Goal: Task Accomplishment & Management: Manage account settings

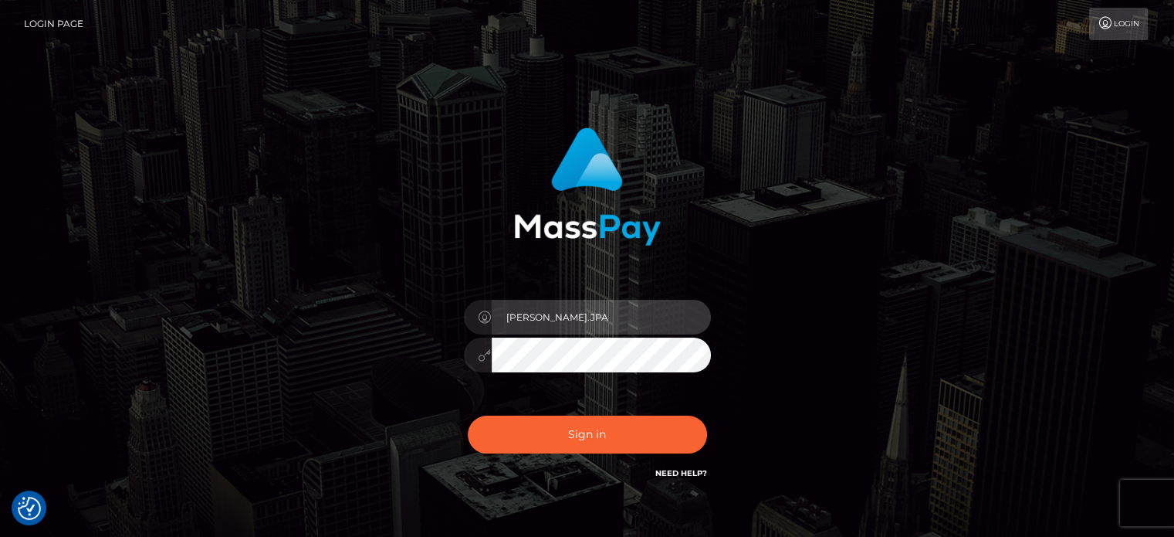
drag, startPoint x: 562, startPoint y: 314, endPoint x: 537, endPoint y: 314, distance: 24.7
click at [537, 314] on input "Caren.JPA" at bounding box center [601, 317] width 219 height 35
drag, startPoint x: 557, startPoint y: 320, endPoint x: 543, endPoint y: 317, distance: 13.3
click at [543, 317] on input "Caren.ACE" at bounding box center [601, 317] width 219 height 35
type input "Caren.Ace"
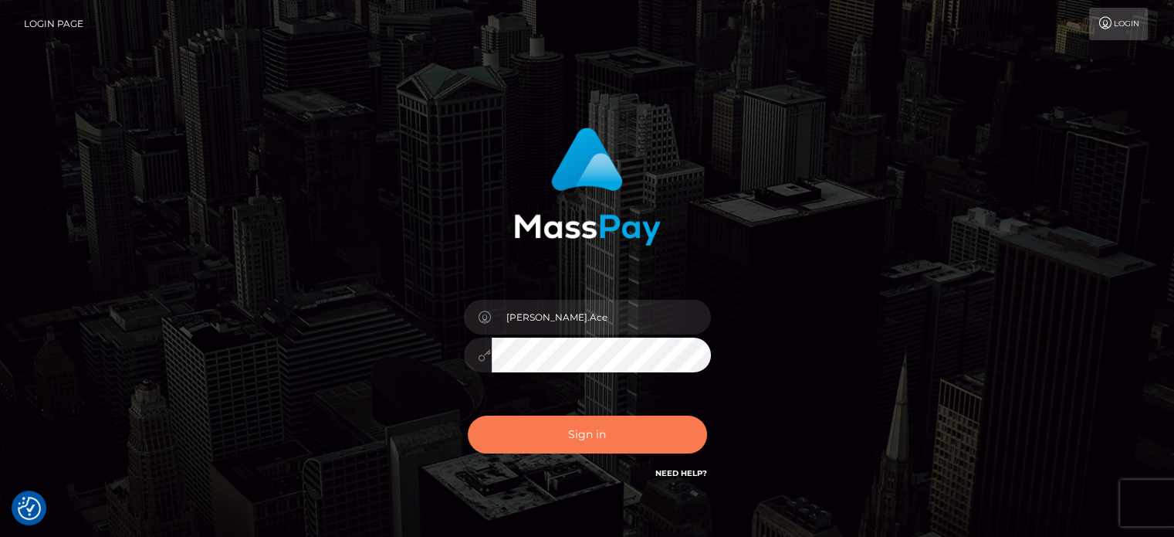
click at [537, 431] on button "Sign in" at bounding box center [587, 434] width 239 height 38
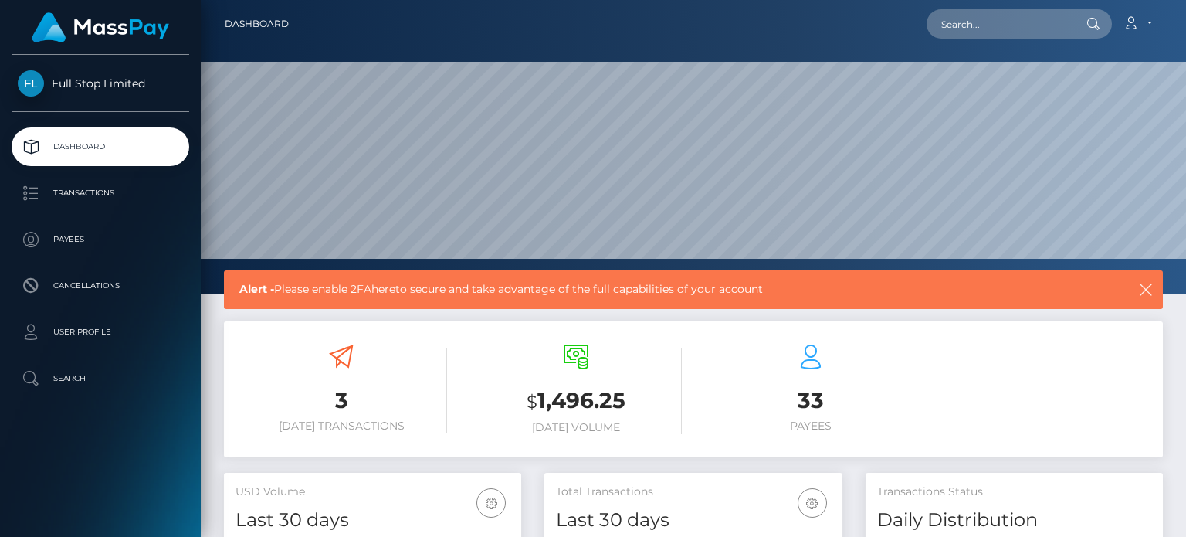
scroll to position [273, 296]
click at [389, 283] on link "here" at bounding box center [383, 289] width 24 height 14
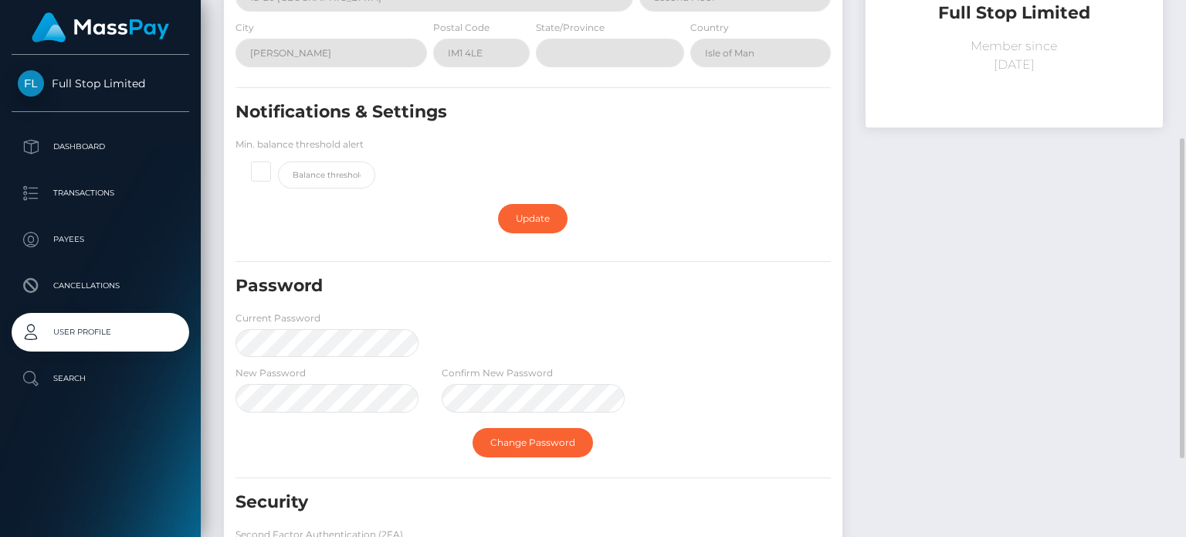
scroll to position [364, 0]
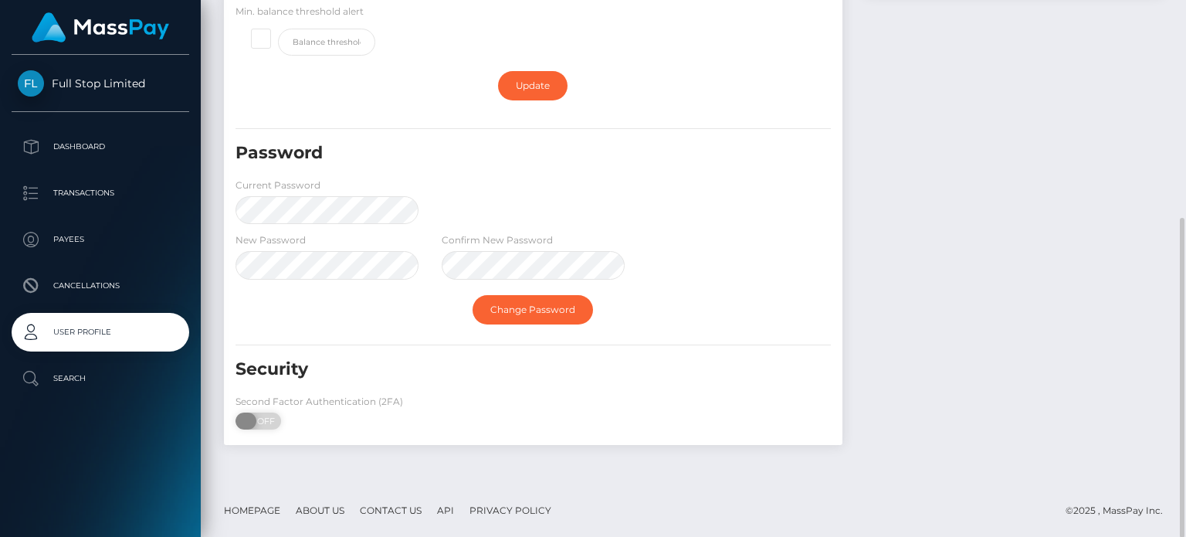
click at [270, 416] on span "OFF" at bounding box center [263, 420] width 39 height 17
checkbox input "true"
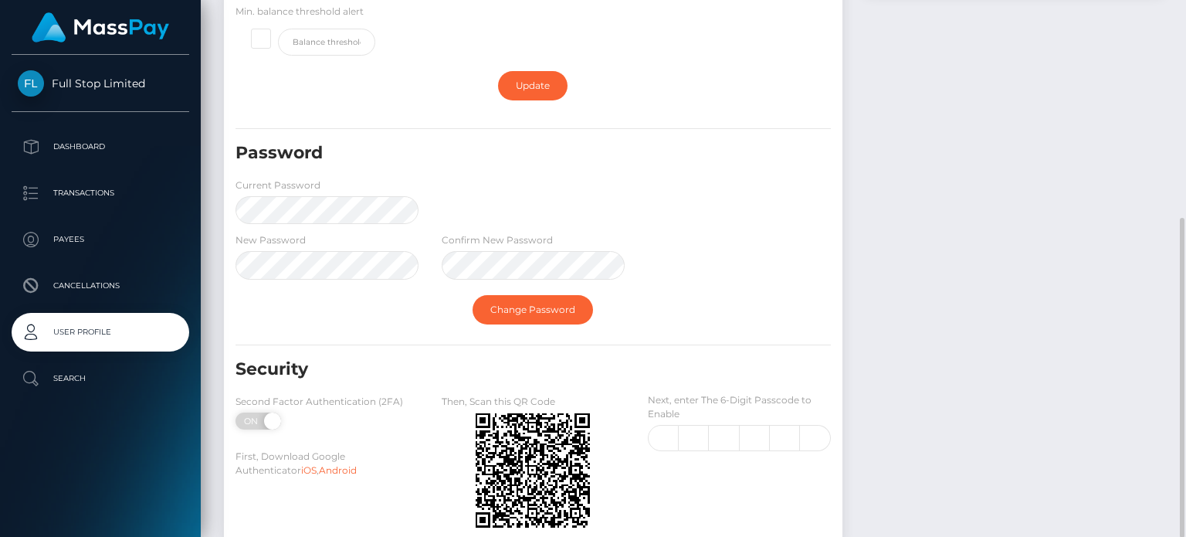
scroll to position [463, 0]
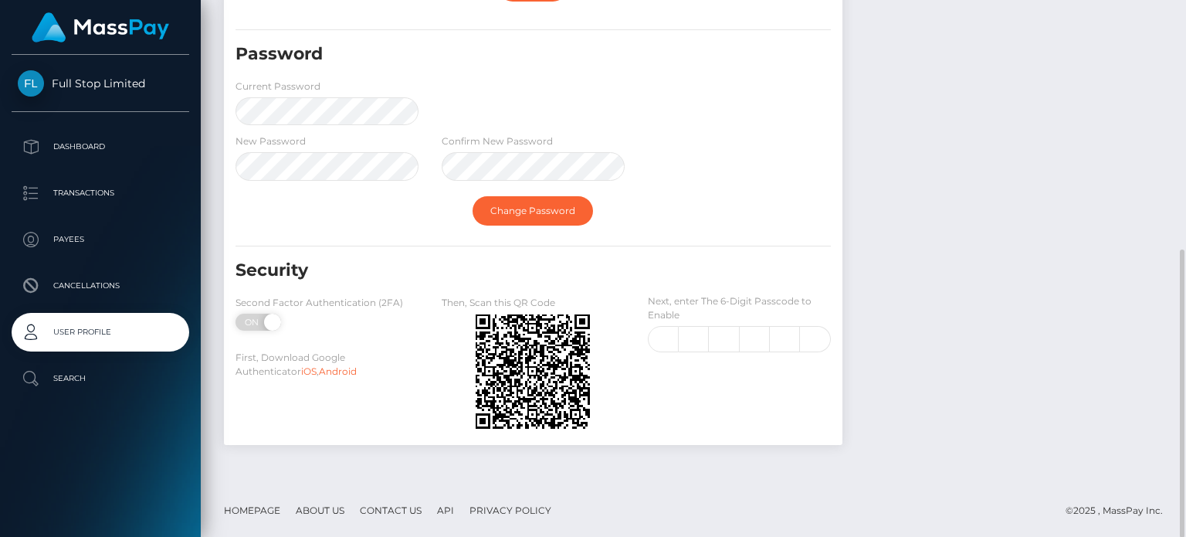
click at [895, 259] on div "Full Stop Limited Member since August 20, 2025" at bounding box center [1014, 39] width 320 height 842
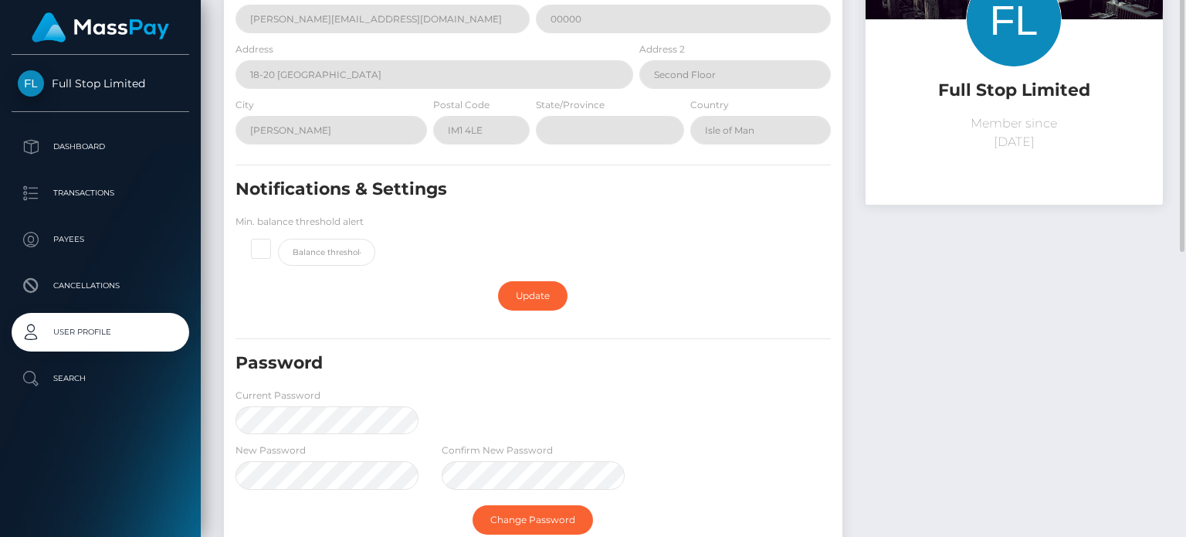
scroll to position [0, 0]
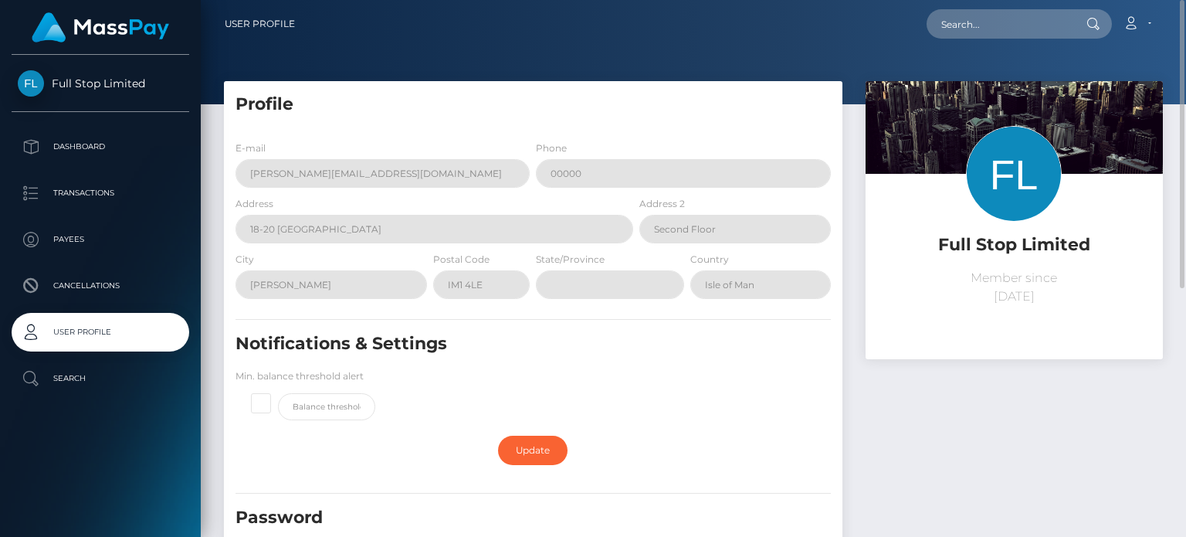
click at [614, 327] on form "E-mail caren.z@patrianna.com Phone 00000 Address 18-20 North Quay Address 2 Sec…" at bounding box center [532, 520] width 595 height 760
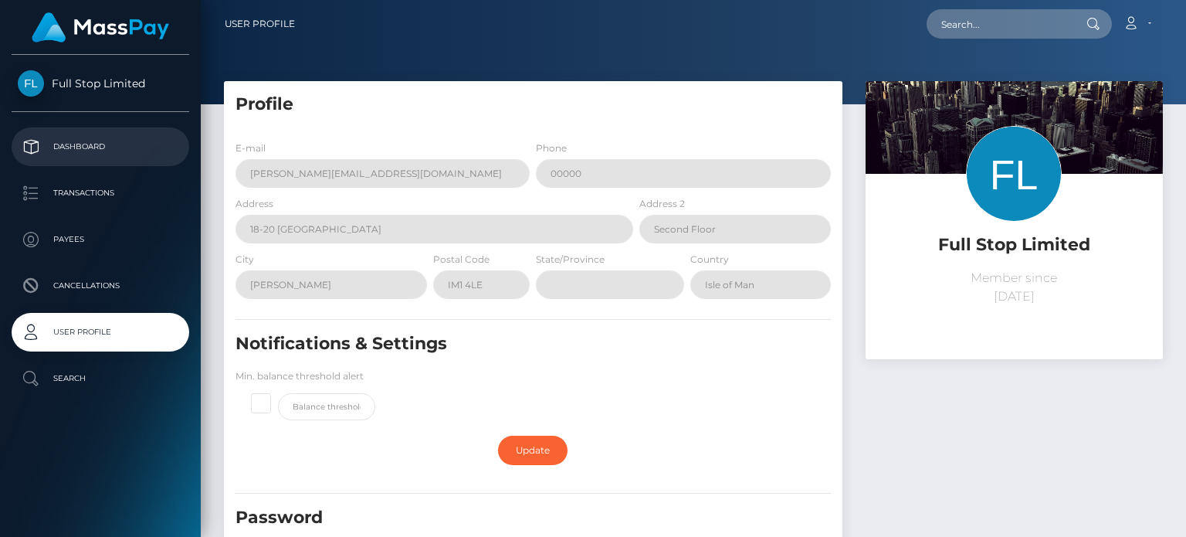
click at [103, 150] on p "Dashboard" at bounding box center [100, 146] width 165 height 23
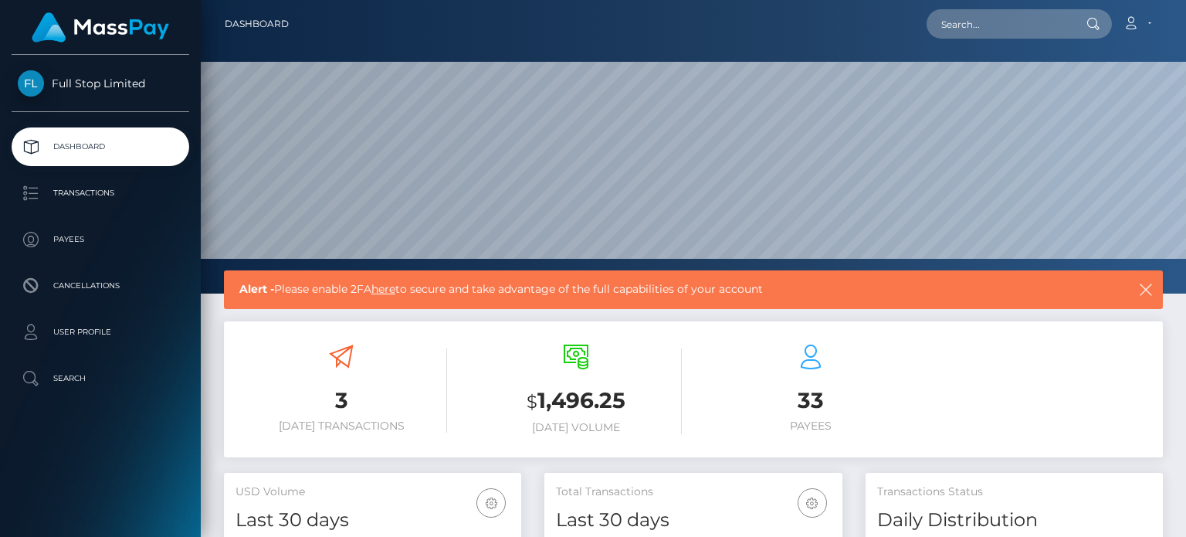
scroll to position [232, 0]
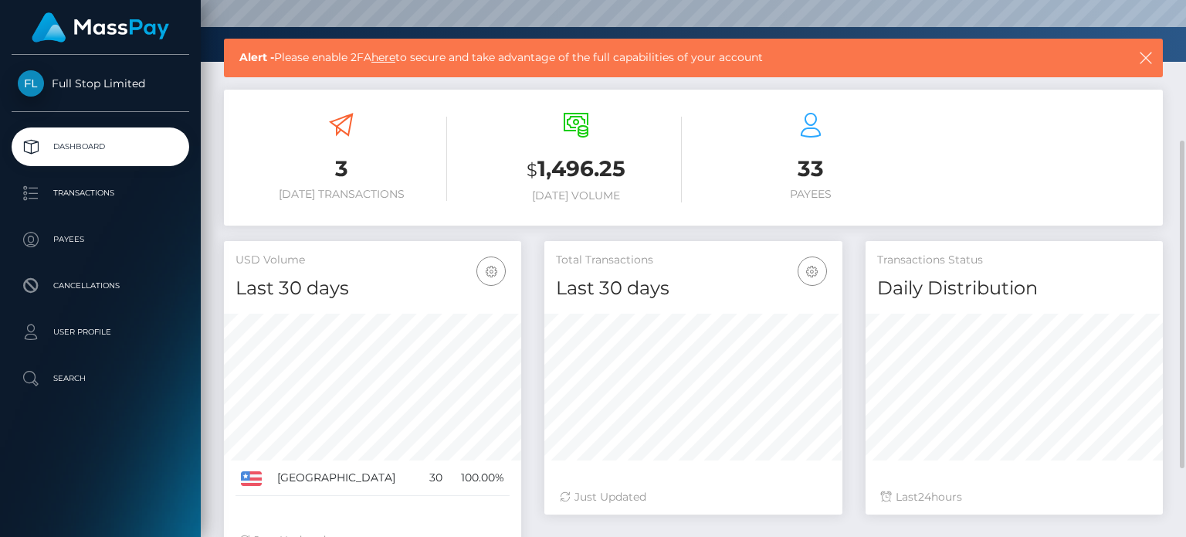
click at [445, 116] on div "3 Today Transactions" at bounding box center [341, 158] width 212 height 115
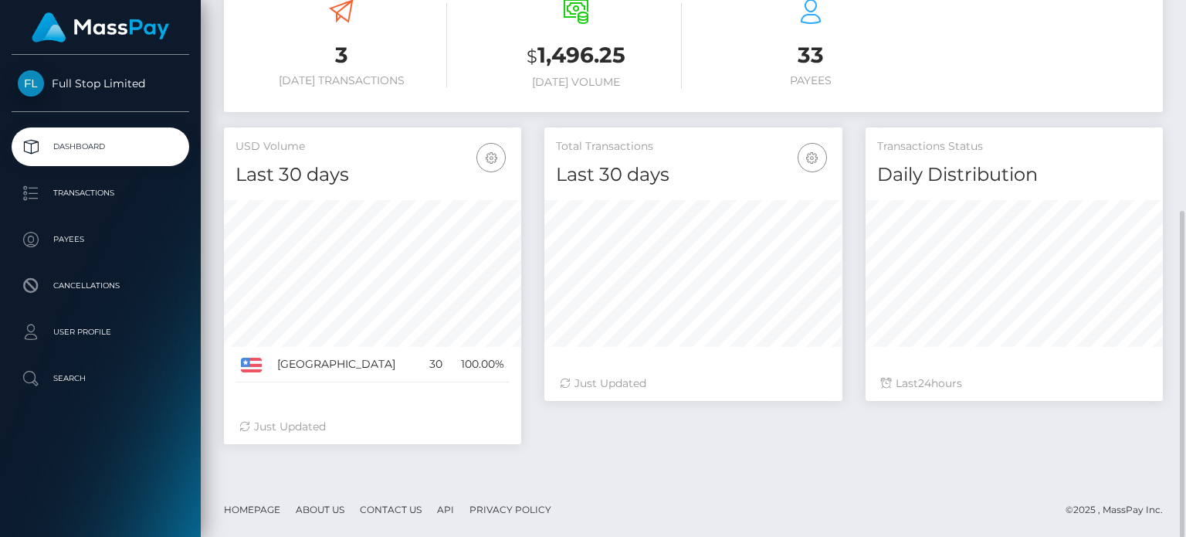
scroll to position [113, 0]
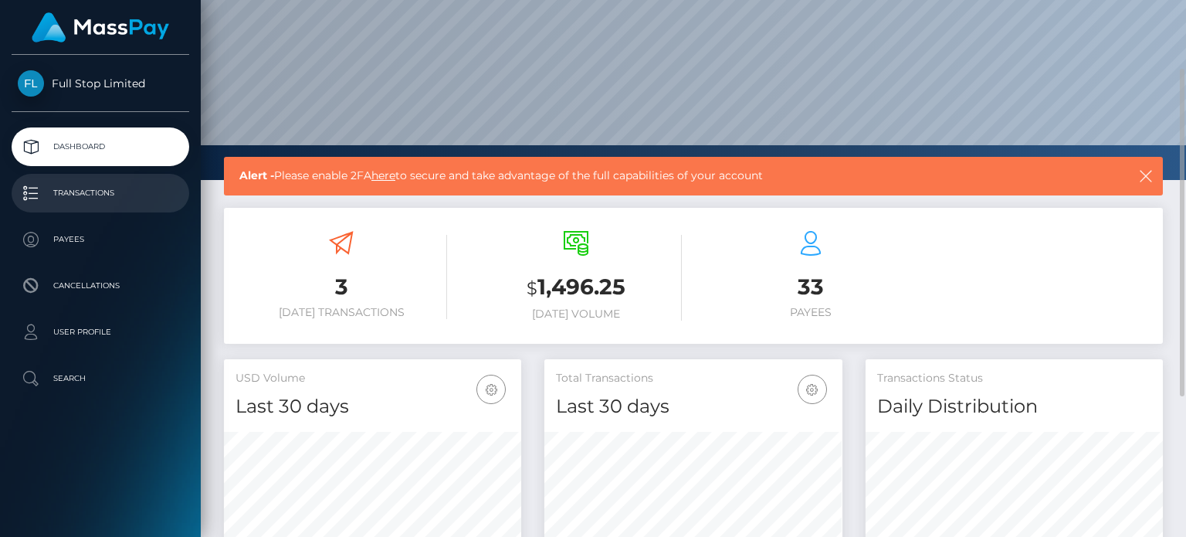
click at [77, 200] on p "Transactions" at bounding box center [100, 192] width 165 height 23
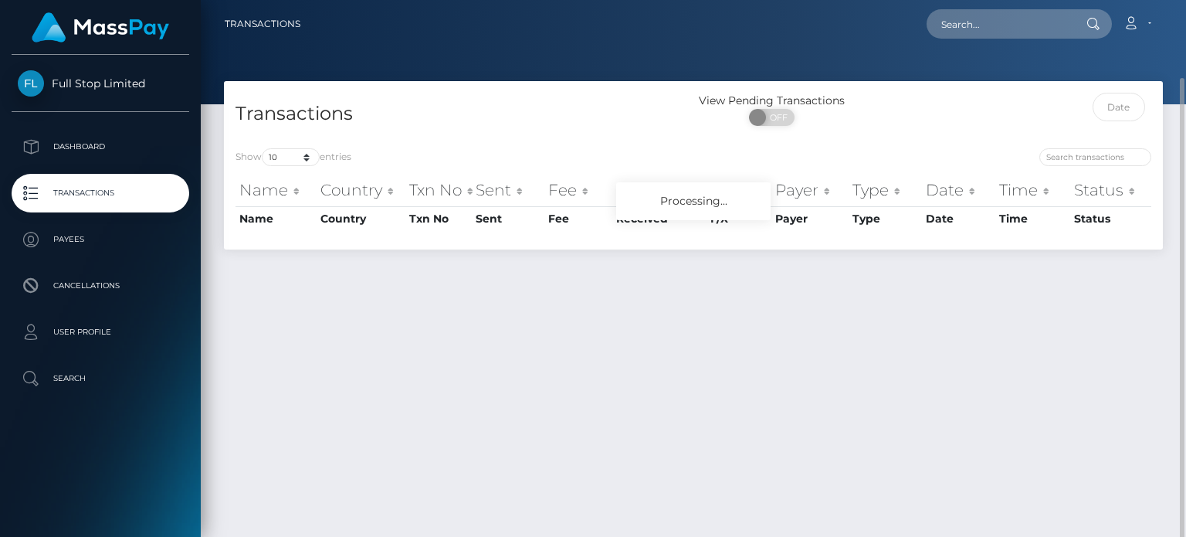
scroll to position [40, 0]
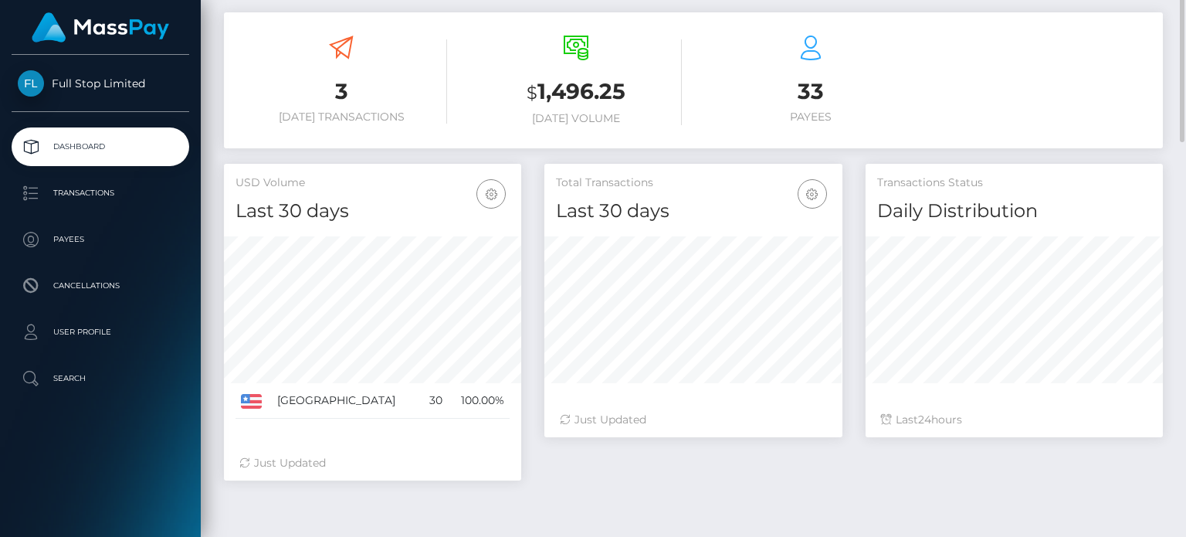
scroll to position [77, 0]
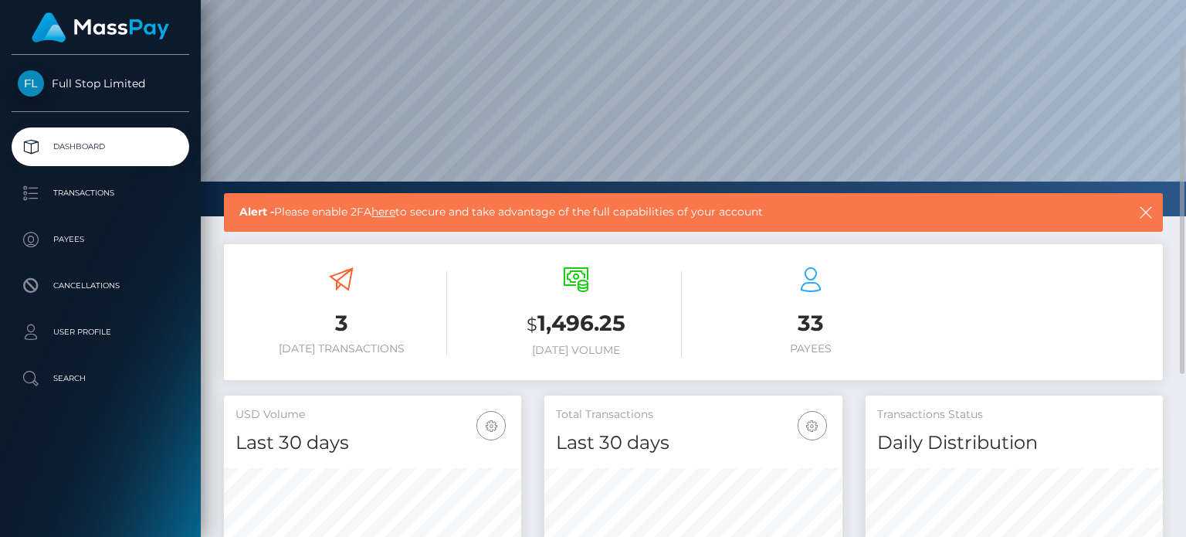
click at [647, 315] on h3 "$ 1,496.25" at bounding box center [576, 324] width 212 height 32
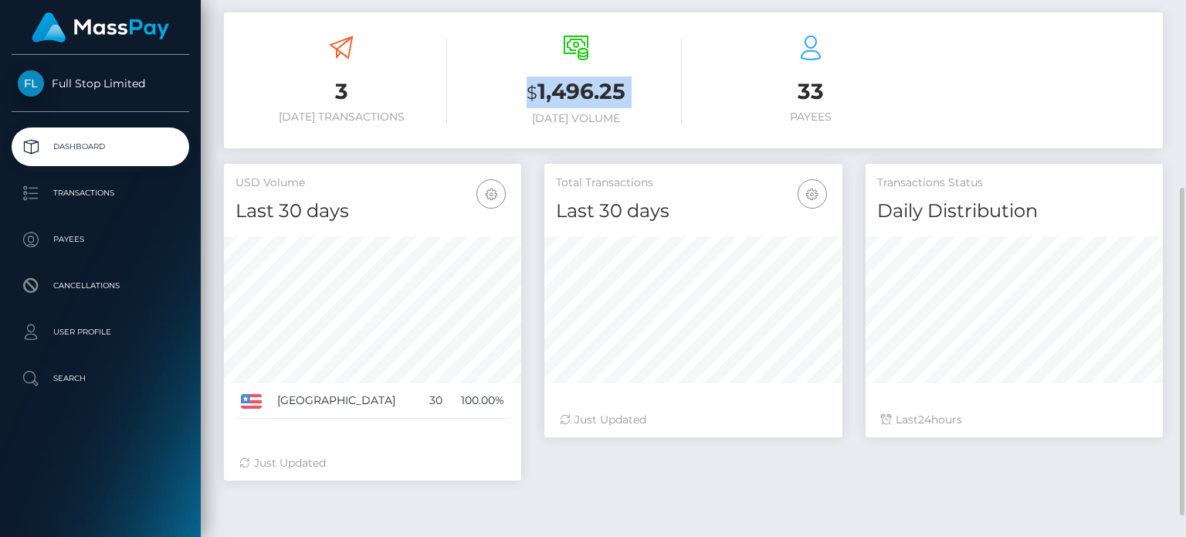
scroll to position [346, 0]
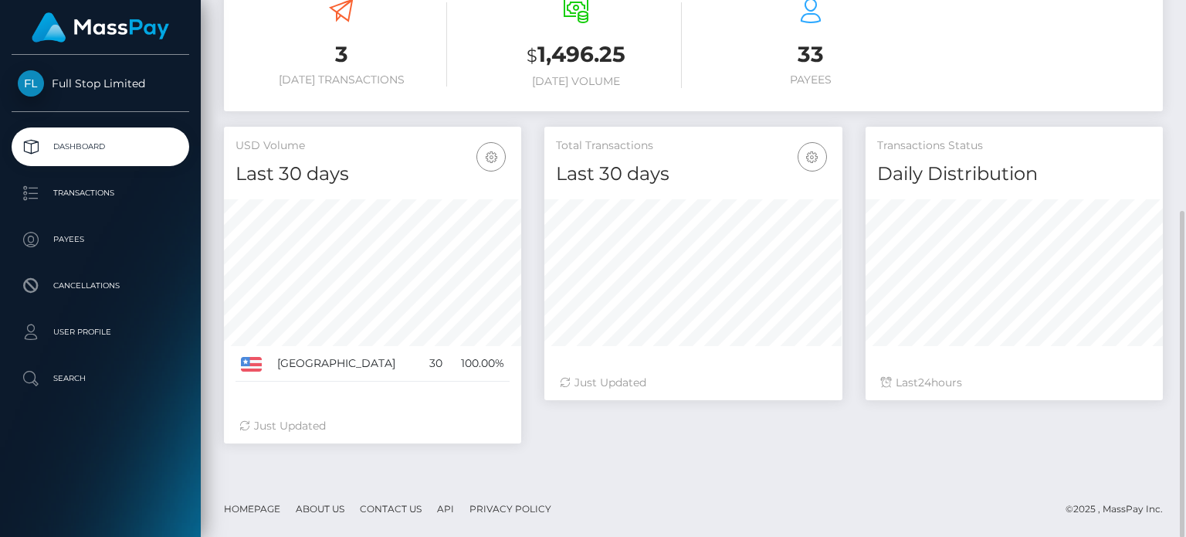
click at [811, 55] on h3 "33" at bounding box center [811, 54] width 212 height 30
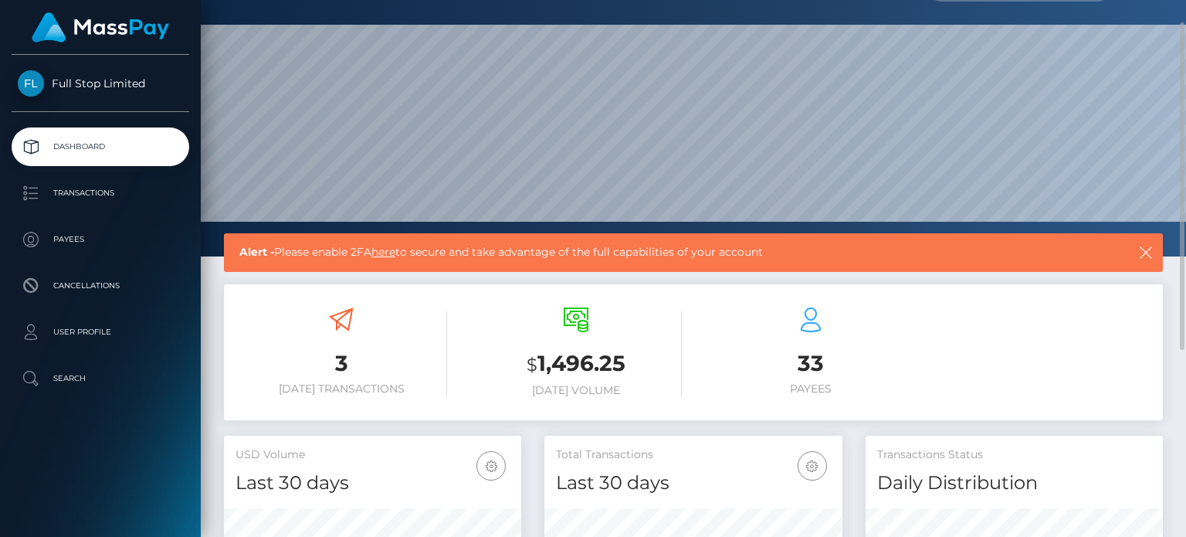
scroll to position [0, 0]
